Goal: Transaction & Acquisition: Purchase product/service

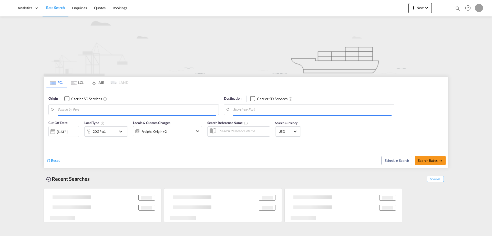
type input "[GEOGRAPHIC_DATA], [GEOGRAPHIC_DATA]"
type input "[GEOGRAPHIC_DATA][PERSON_NAME], CRLIO"
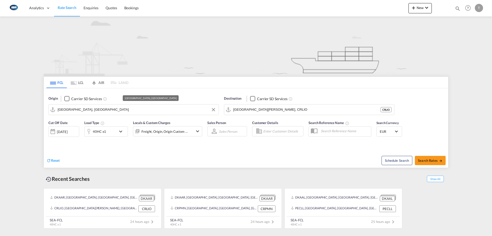
click at [92, 112] on input "[GEOGRAPHIC_DATA], [GEOGRAPHIC_DATA]" at bounding box center [137, 110] width 158 height 8
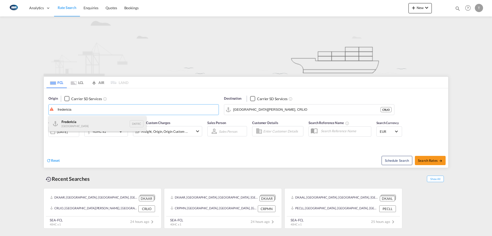
click at [89, 120] on div "Fredericia [GEOGRAPHIC_DATA] DKFRC" at bounding box center [97, 123] width 97 height 15
type input "[GEOGRAPHIC_DATA], DKFRC"
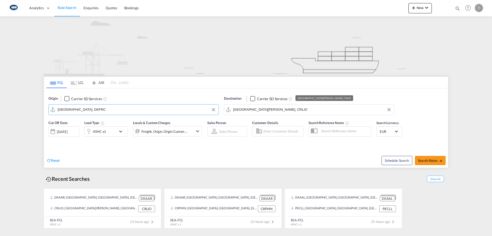
click at [275, 107] on input "[GEOGRAPHIC_DATA][PERSON_NAME], CRLIO" at bounding box center [312, 110] width 158 height 8
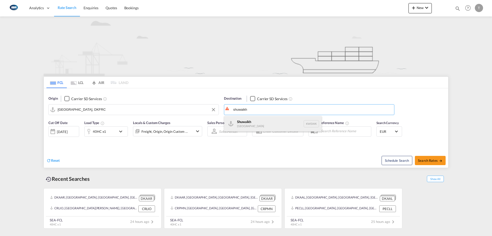
click at [265, 119] on div "Shuwaikh [GEOGRAPHIC_DATA] KWSWK" at bounding box center [272, 123] width 97 height 15
type input "Shuwaikh, KWSWK"
click at [110, 130] on div "40HC x1" at bounding box center [101, 131] width 32 height 10
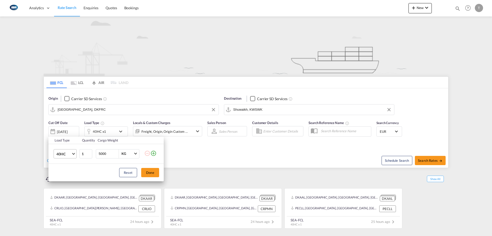
click at [73, 141] on md-select-value "40HC" at bounding box center [66, 153] width 21 height 9
click at [65, 133] on md-option "20GP" at bounding box center [69, 129] width 35 height 12
click at [149, 141] on button "Done" at bounding box center [150, 172] width 18 height 9
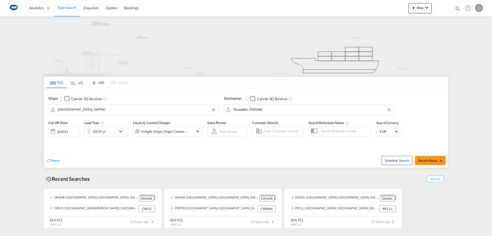
click at [167, 135] on div "Freight, Origin, Origin Custom +1" at bounding box center [160, 131] width 55 height 10
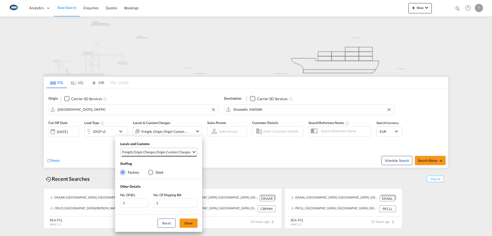
click at [165, 141] on md-select-value "Freight , Origin Charges , Origin Custom Charges" at bounding box center [159, 152] width 75 height 8
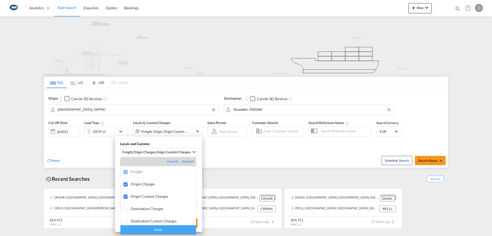
click at [167, 141] on div "Done" at bounding box center [158, 229] width 76 height 9
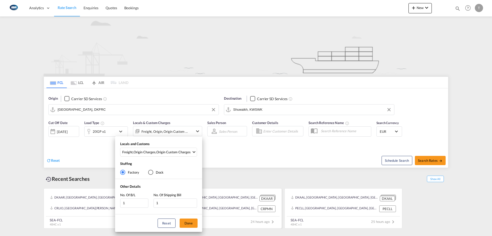
drag, startPoint x: 191, startPoint y: 222, endPoint x: 267, endPoint y: 212, distance: 76.5
click at [191, 141] on button "Done" at bounding box center [189, 222] width 18 height 9
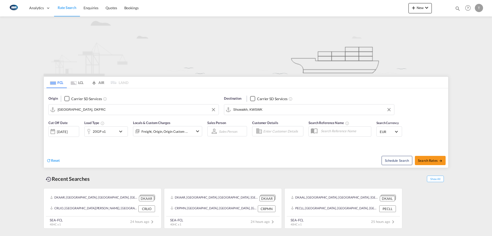
click at [324, 129] on md-select-value "EUR" at bounding box center [389, 131] width 20 height 7
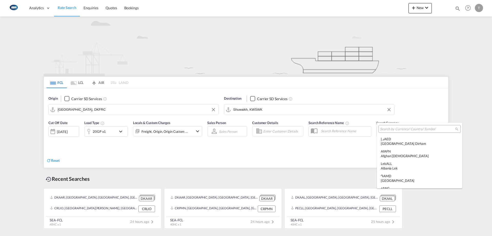
scroll to position [515, 0]
click at [324, 132] on div at bounding box center [420, 129] width 82 height 8
click at [324, 131] on input "search" at bounding box center [417, 129] width 75 height 5
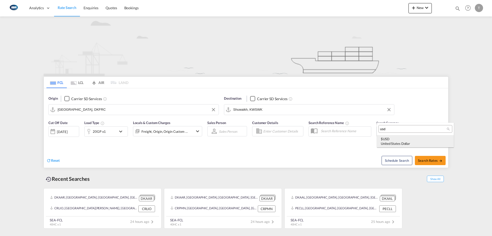
type input "usd"
click at [324, 137] on div "$ USD United States Dollar" at bounding box center [415, 140] width 69 height 9
click at [324, 141] on button "Search Rates" at bounding box center [430, 160] width 31 height 9
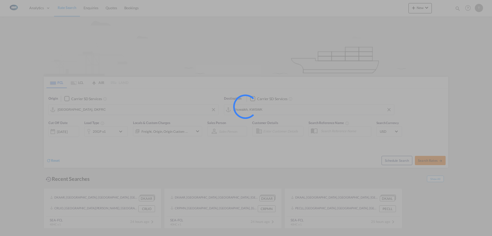
type input "DKFRC to KWSWK / [DATE]"
